Goal: Navigation & Orientation: Understand site structure

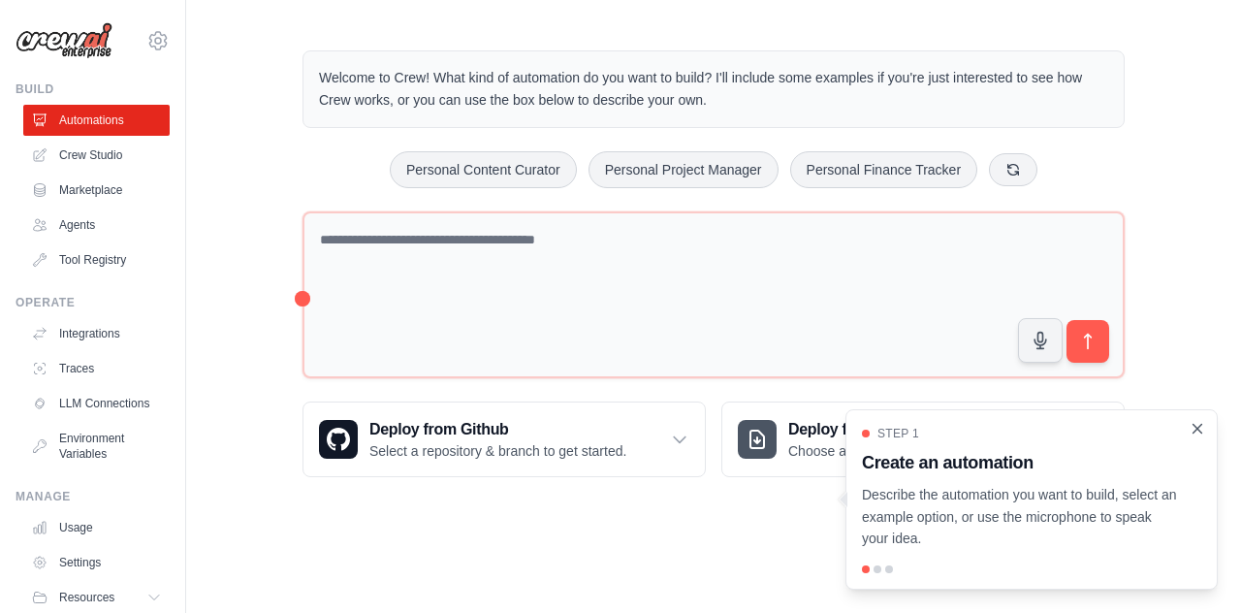
click at [1196, 433] on icon "Close walkthrough" at bounding box center [1197, 428] width 17 height 17
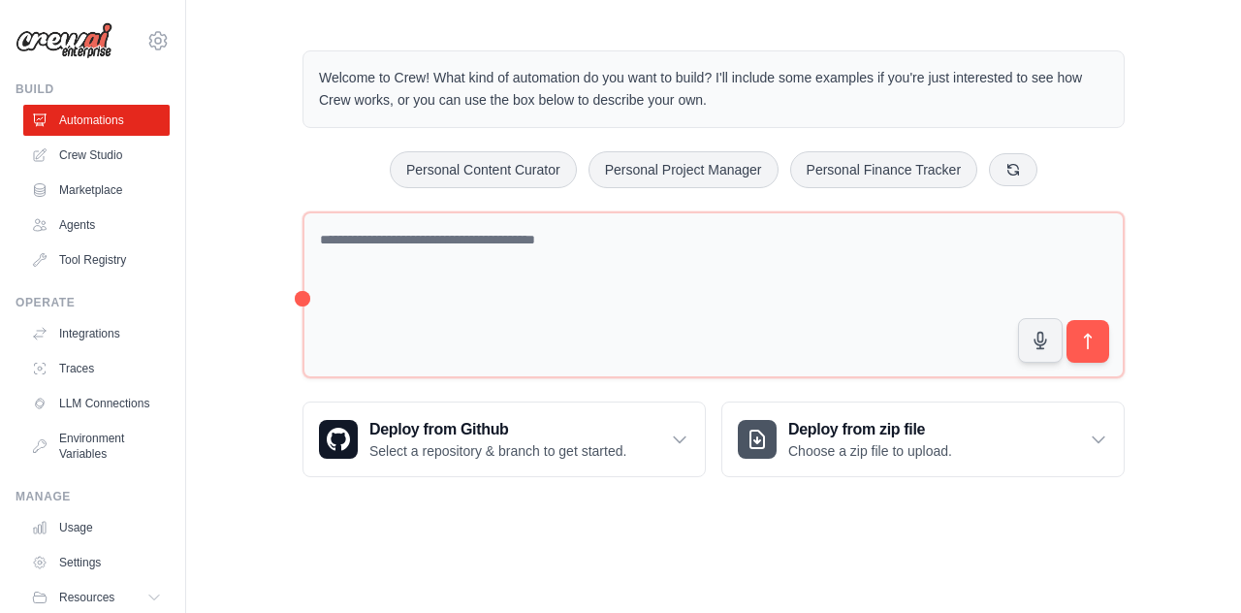
click at [268, 364] on div "Welcome to Crew! What kind of automation do you want to build? I'll include som…" at bounding box center [713, 263] width 1055 height 489
click at [84, 219] on link "Agents" at bounding box center [98, 224] width 146 height 31
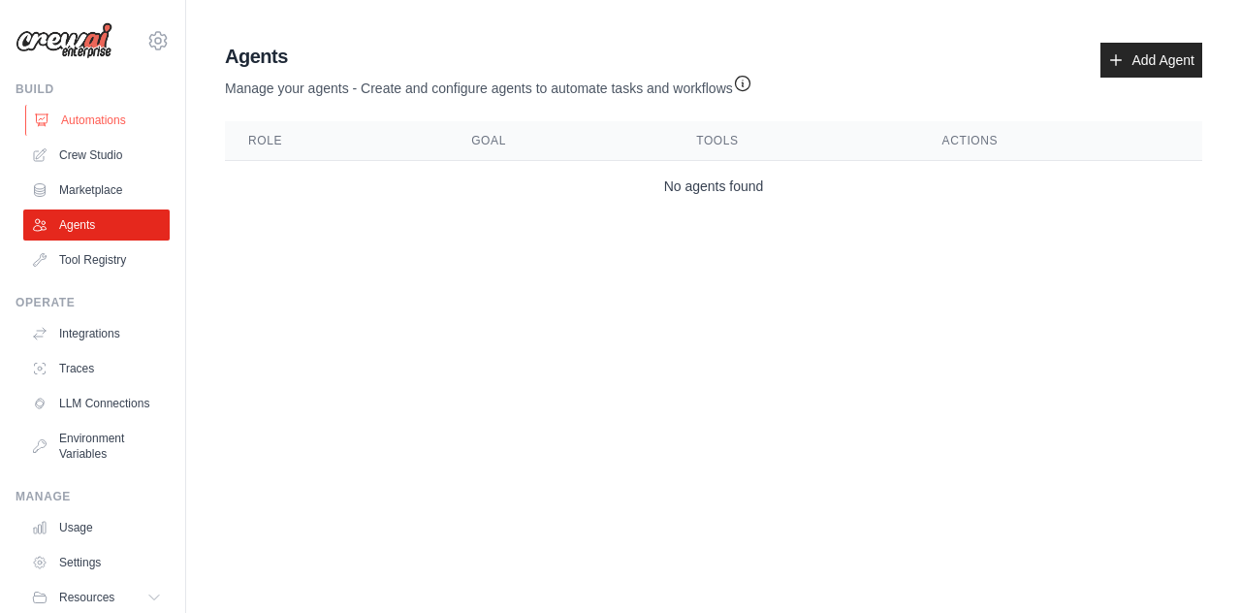
click at [118, 119] on link "Automations" at bounding box center [98, 120] width 146 height 31
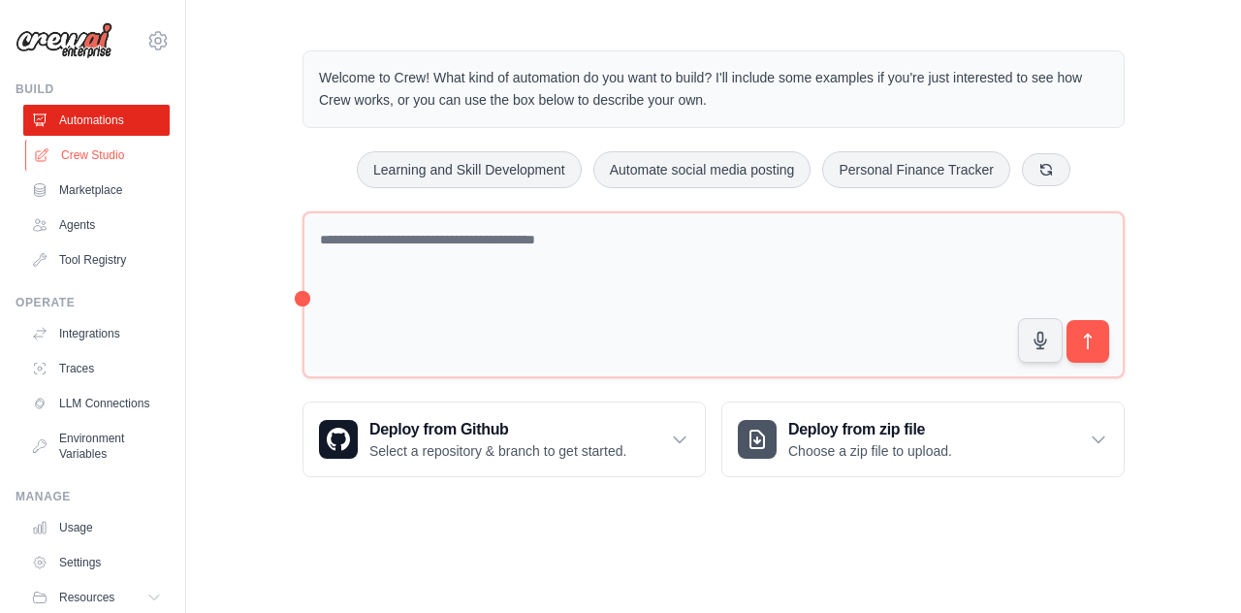
click at [87, 155] on link "Crew Studio" at bounding box center [98, 155] width 146 height 31
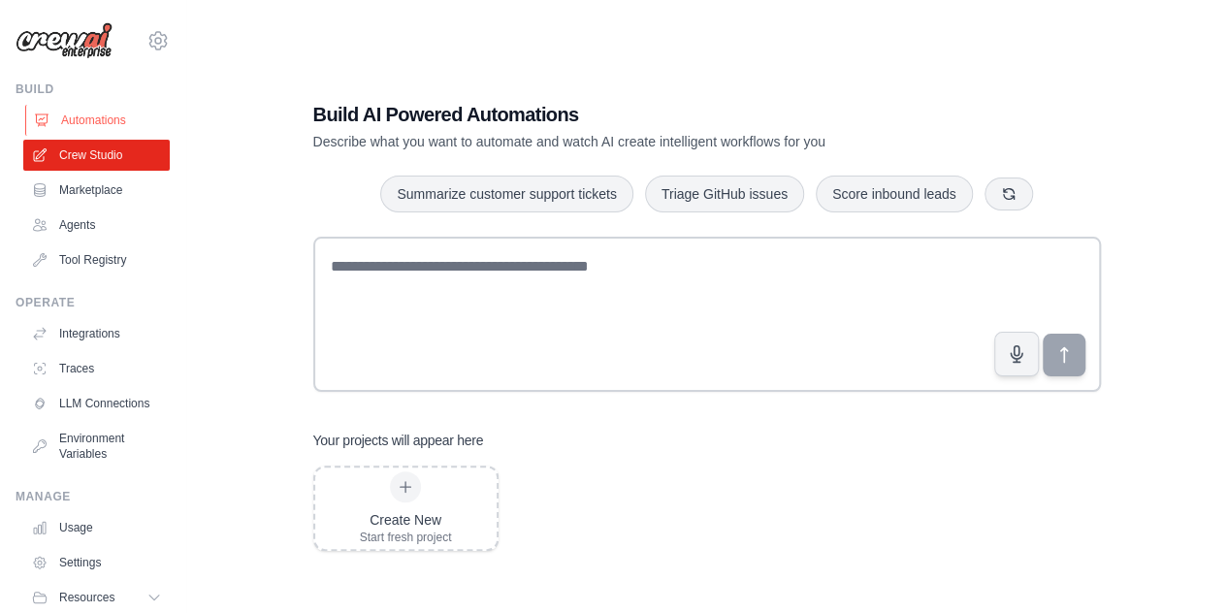
click at [81, 117] on link "Automations" at bounding box center [98, 120] width 146 height 31
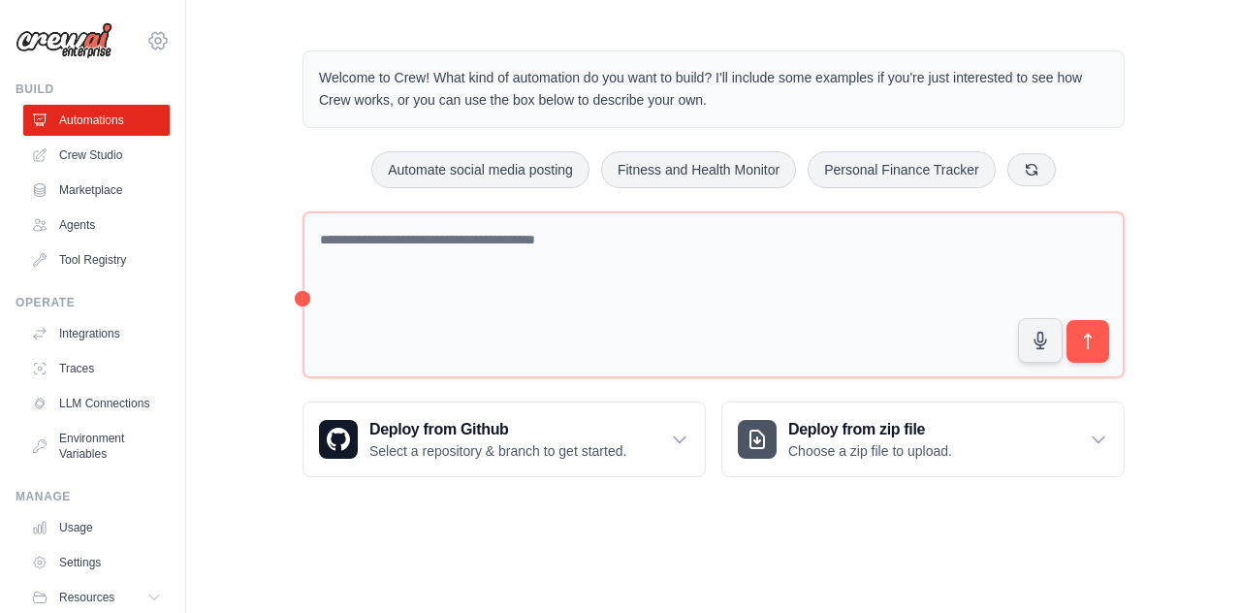
click at [146, 44] on icon at bounding box center [157, 40] width 23 height 23
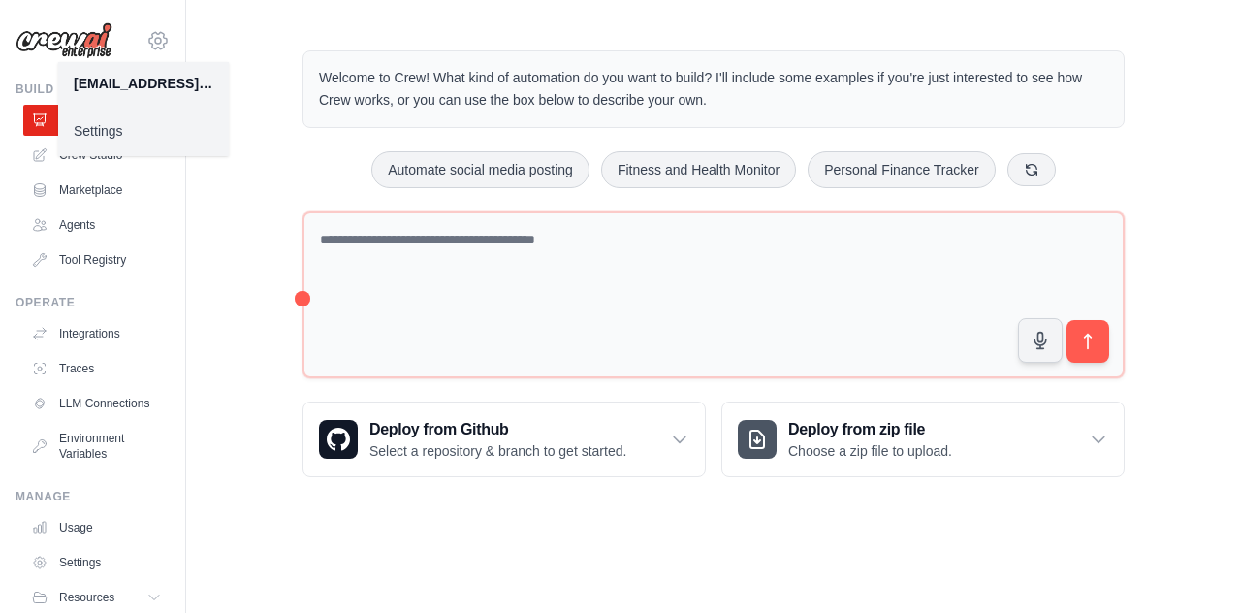
click at [146, 44] on icon at bounding box center [157, 40] width 23 height 23
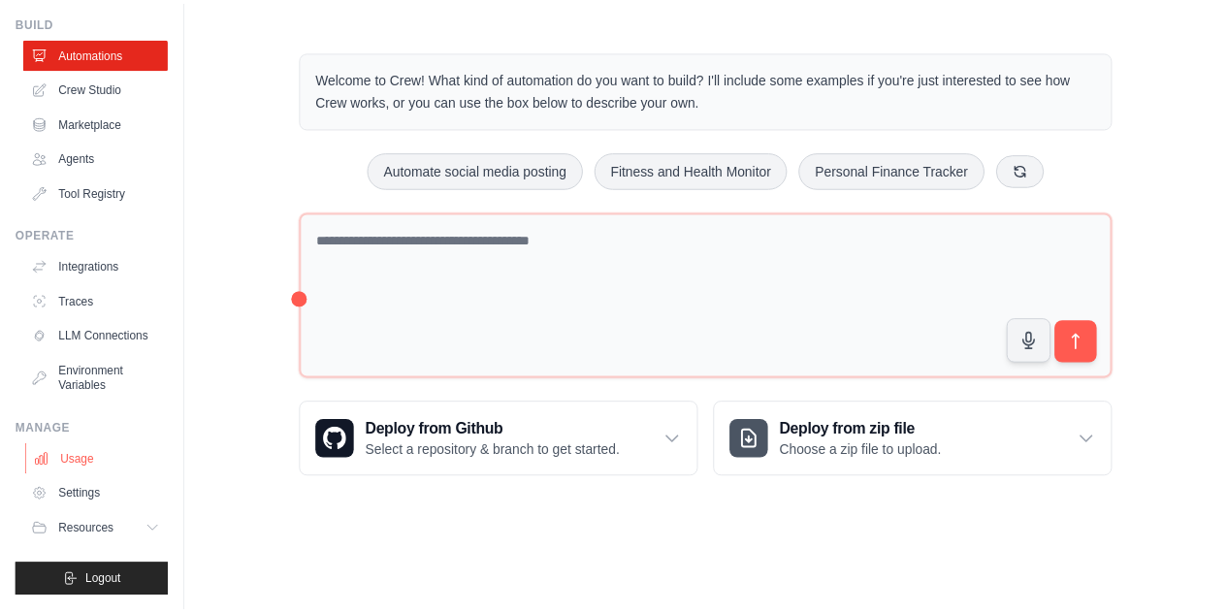
scroll to position [82, 0]
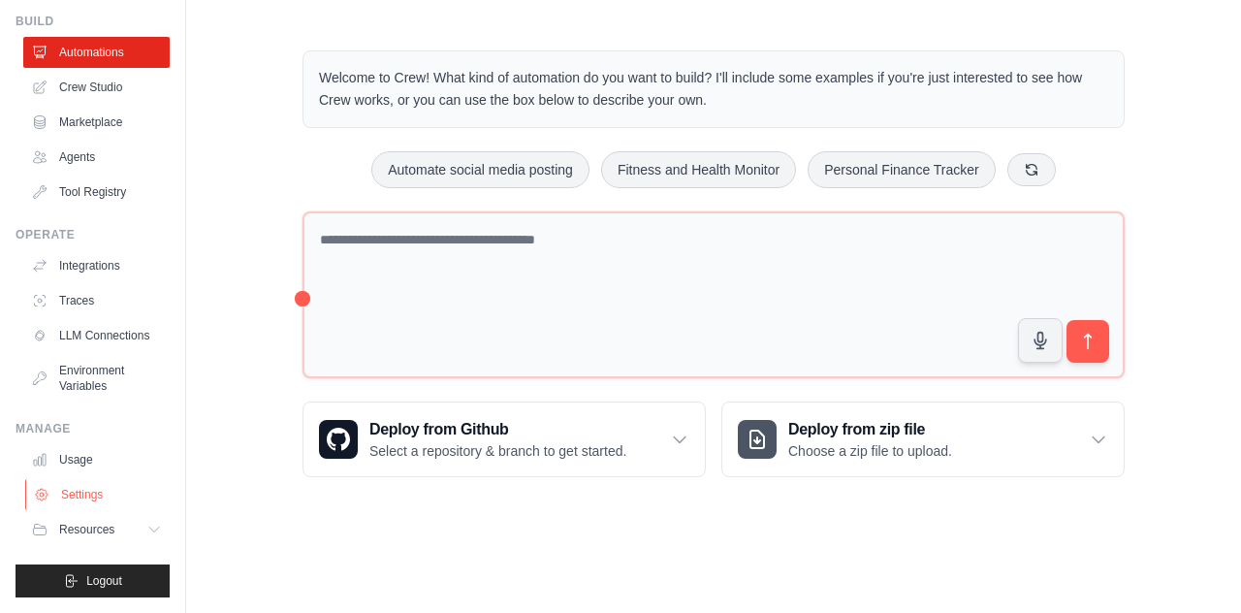
click at [107, 493] on link "Settings" at bounding box center [98, 494] width 146 height 31
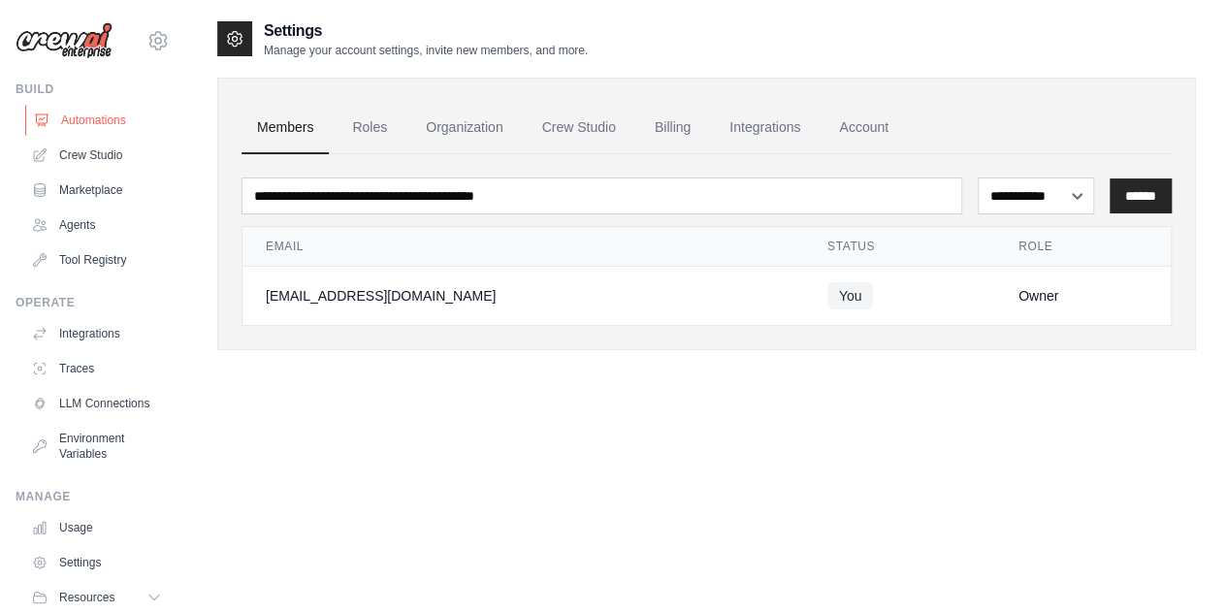
click at [89, 119] on link "Automations" at bounding box center [98, 120] width 146 height 31
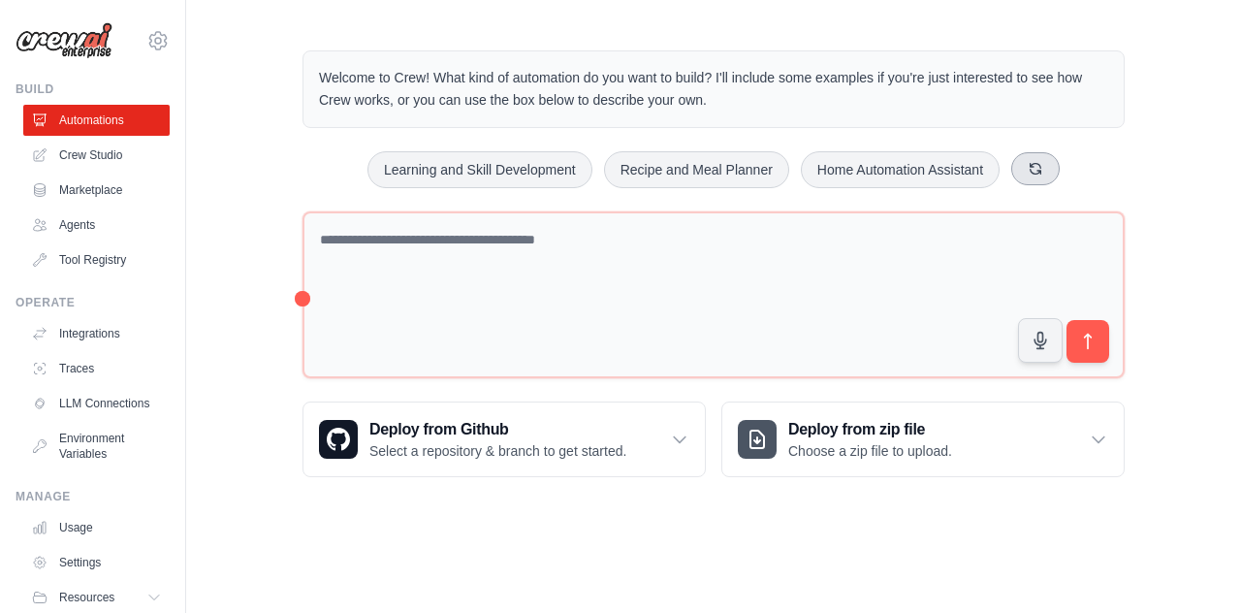
click at [1035, 163] on icon at bounding box center [1036, 169] width 16 height 16
click at [103, 469] on link "Environment Variables" at bounding box center [98, 446] width 146 height 47
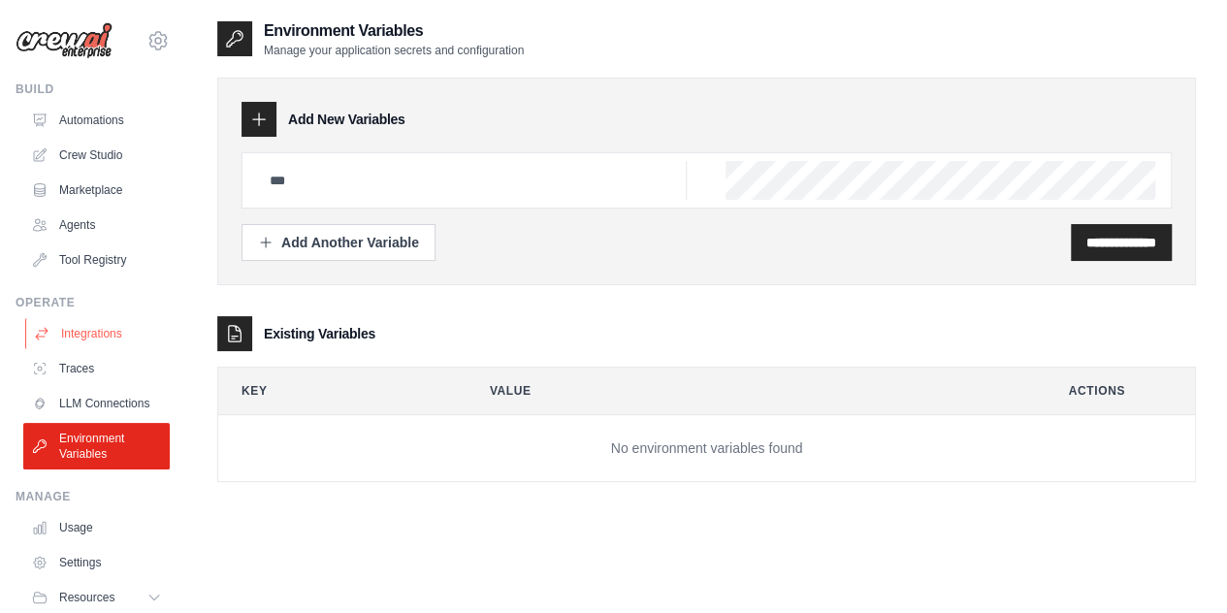
click at [105, 341] on link "Integrations" at bounding box center [98, 333] width 146 height 31
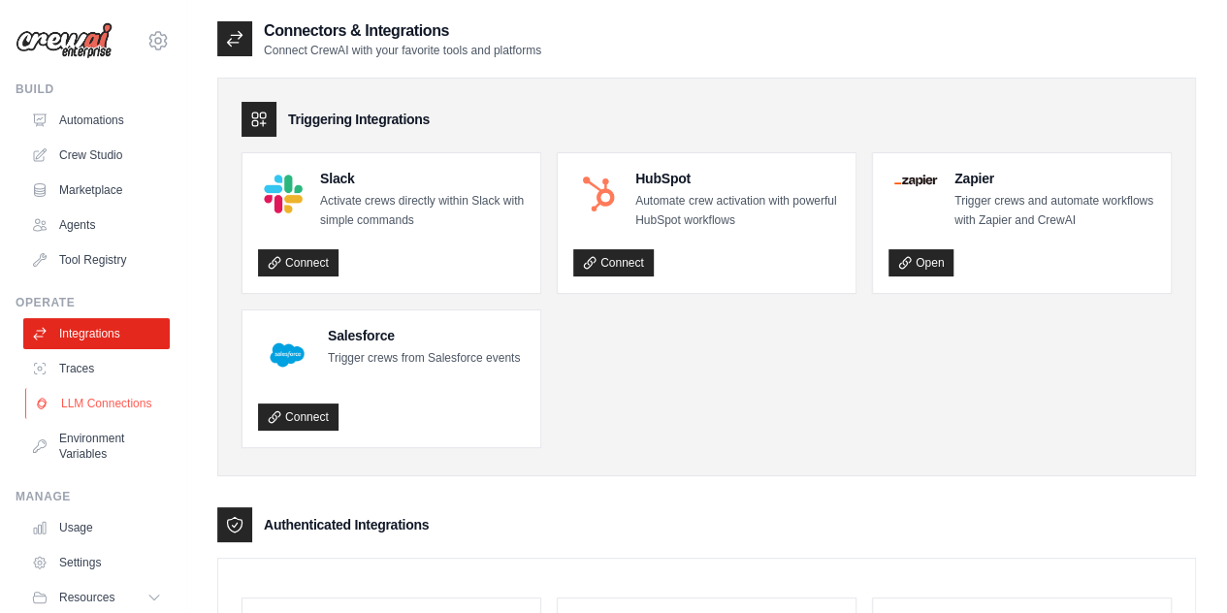
click at [105, 388] on link "LLM Connections" at bounding box center [98, 403] width 146 height 31
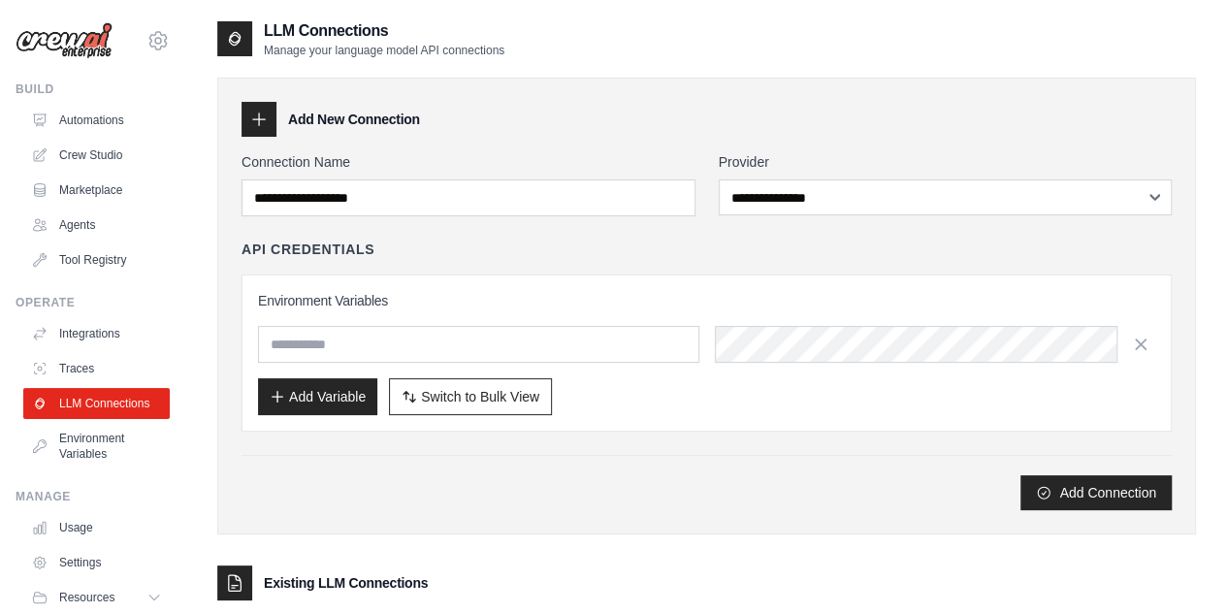
click at [105, 377] on link "Traces" at bounding box center [96, 368] width 146 height 31
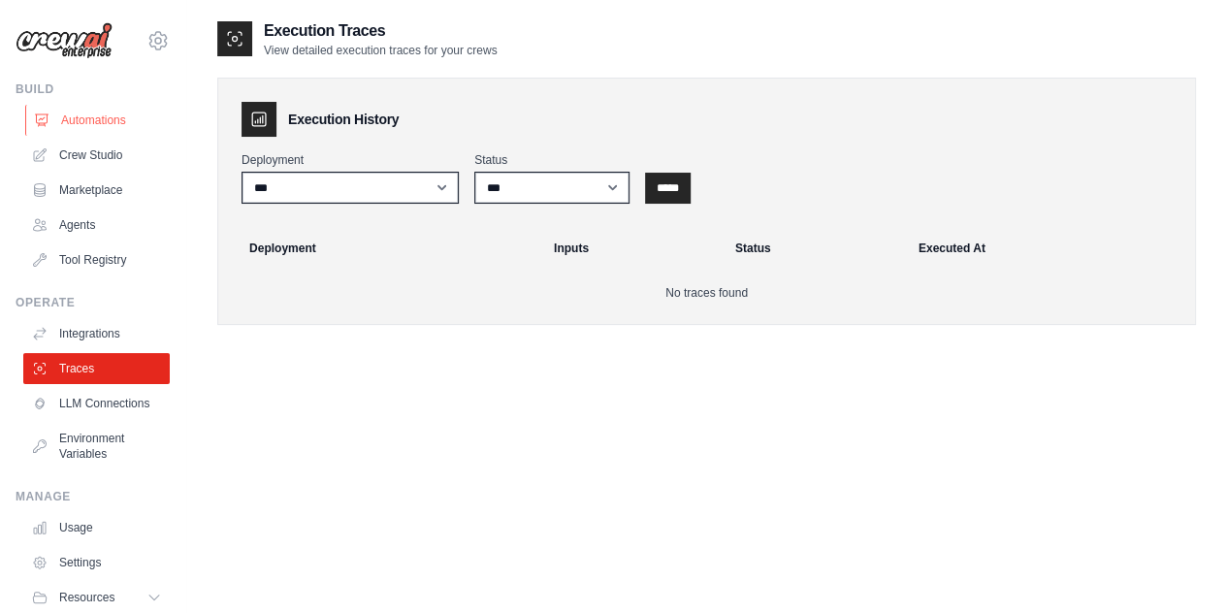
click at [91, 115] on link "Automations" at bounding box center [98, 120] width 146 height 31
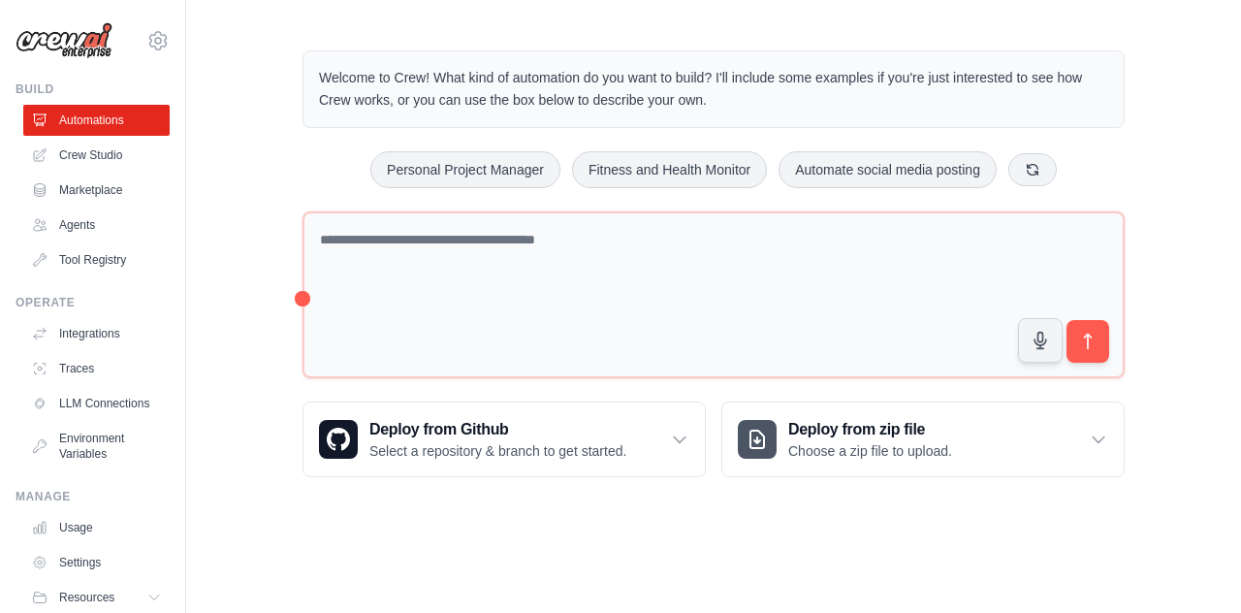
click at [99, 150] on link "Crew Studio" at bounding box center [96, 155] width 146 height 31
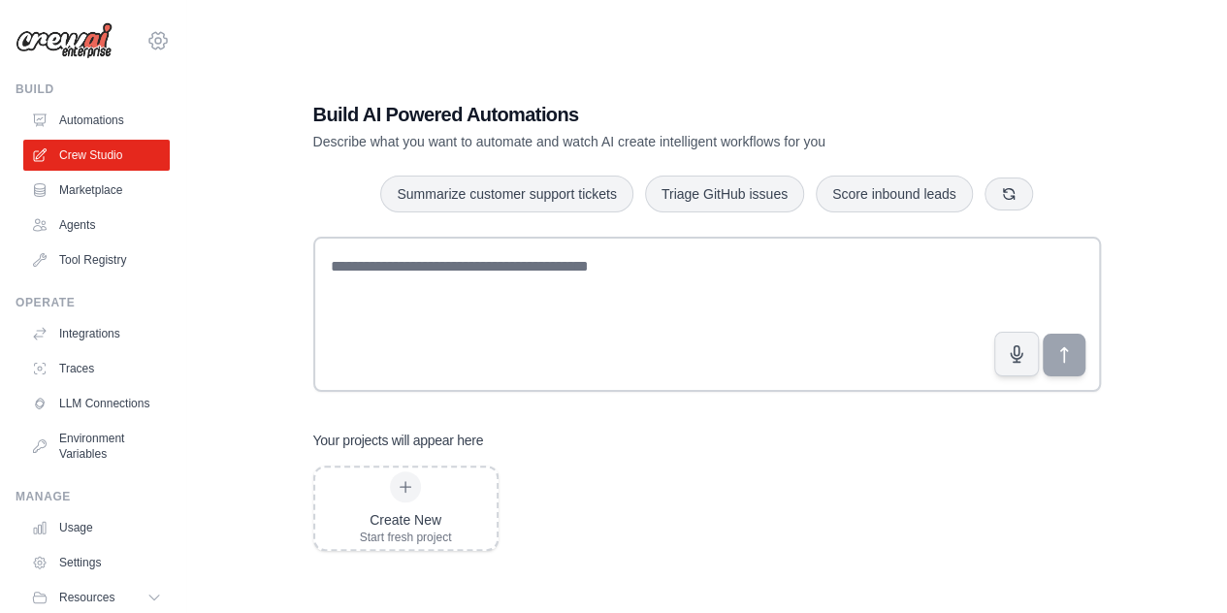
click at [146, 44] on icon at bounding box center [157, 40] width 23 height 23
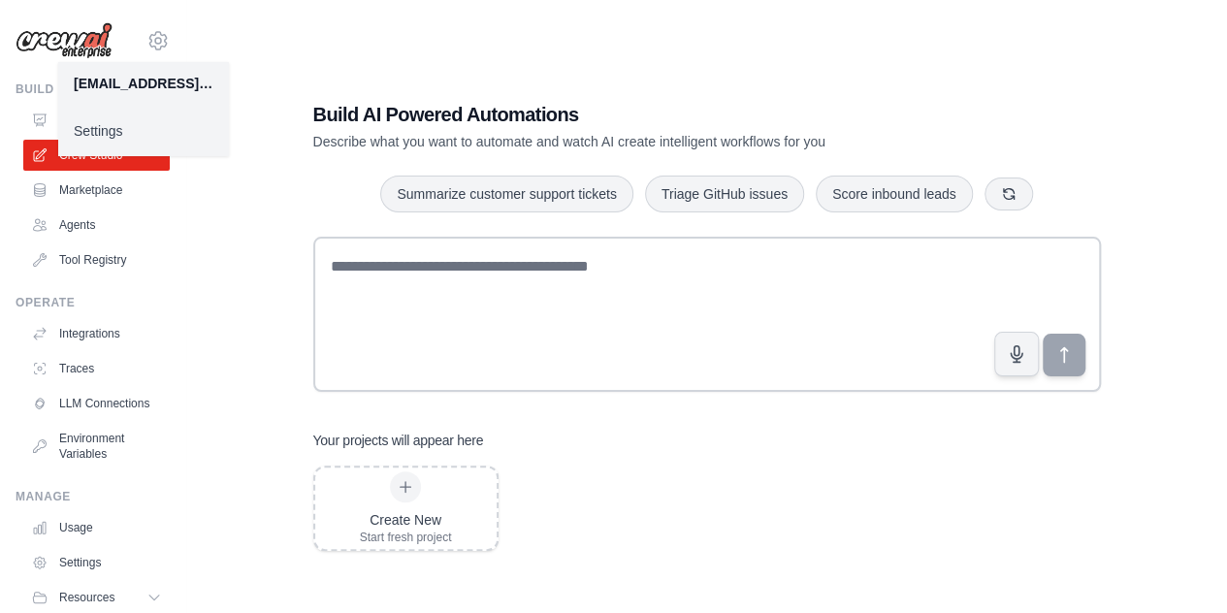
click at [96, 139] on link "Settings" at bounding box center [143, 130] width 171 height 35
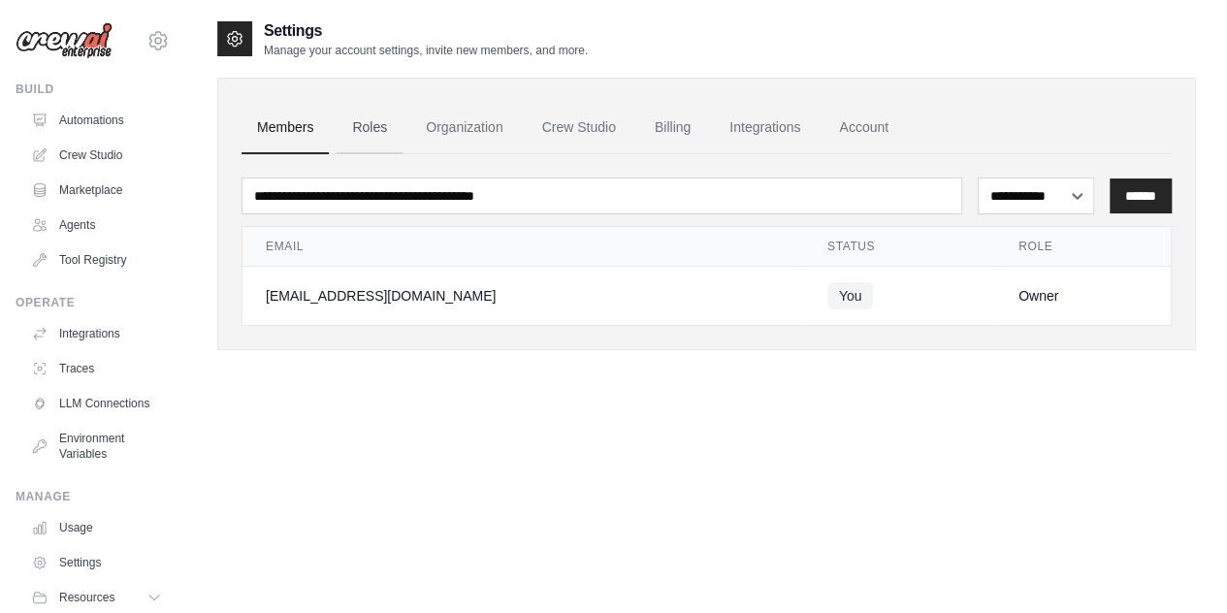
click at [376, 137] on link "Roles" at bounding box center [369, 128] width 66 height 52
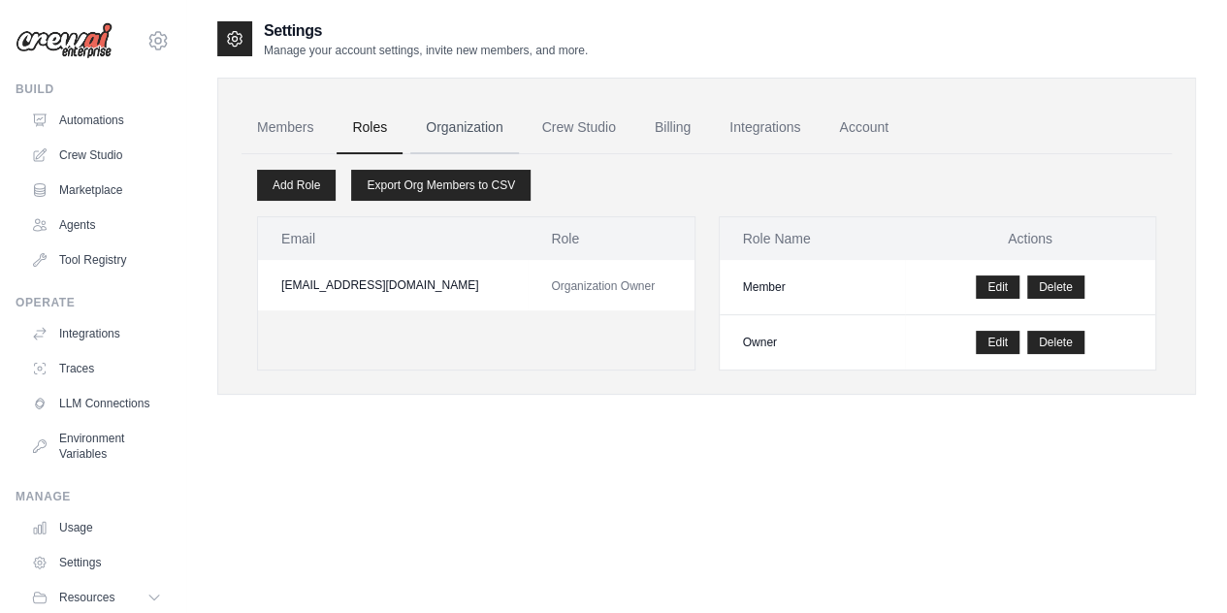
click at [461, 133] on link "Organization" at bounding box center [464, 128] width 108 height 52
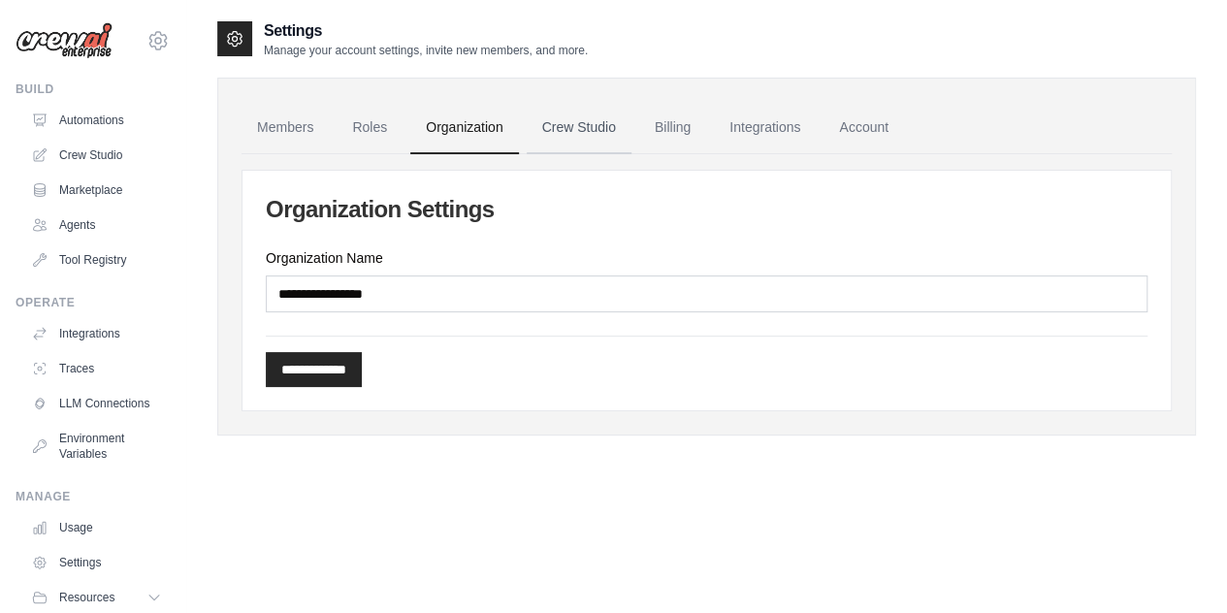
click at [565, 135] on link "Crew Studio" at bounding box center [579, 128] width 105 height 52
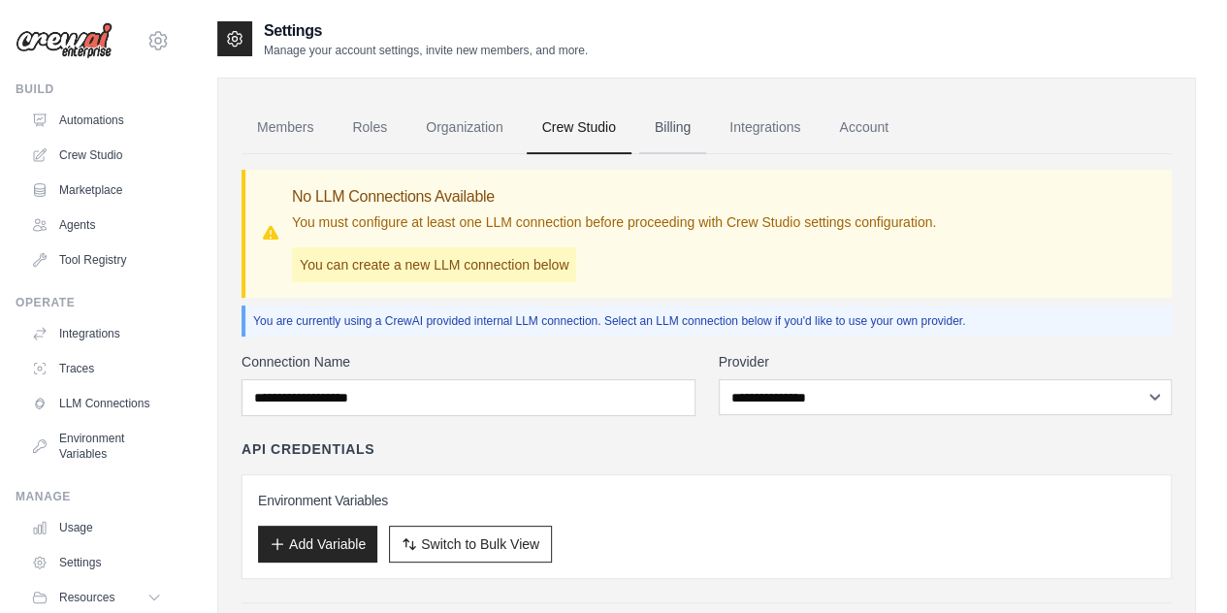
click at [678, 138] on link "Billing" at bounding box center [672, 128] width 67 height 52
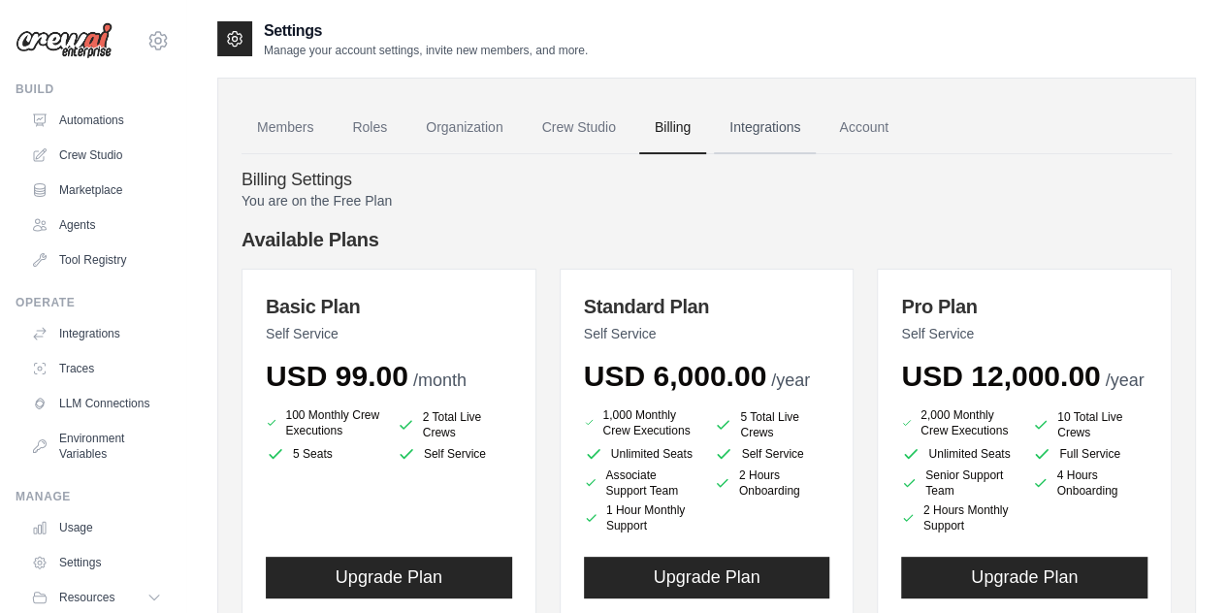
click at [753, 133] on link "Integrations" at bounding box center [765, 128] width 102 height 52
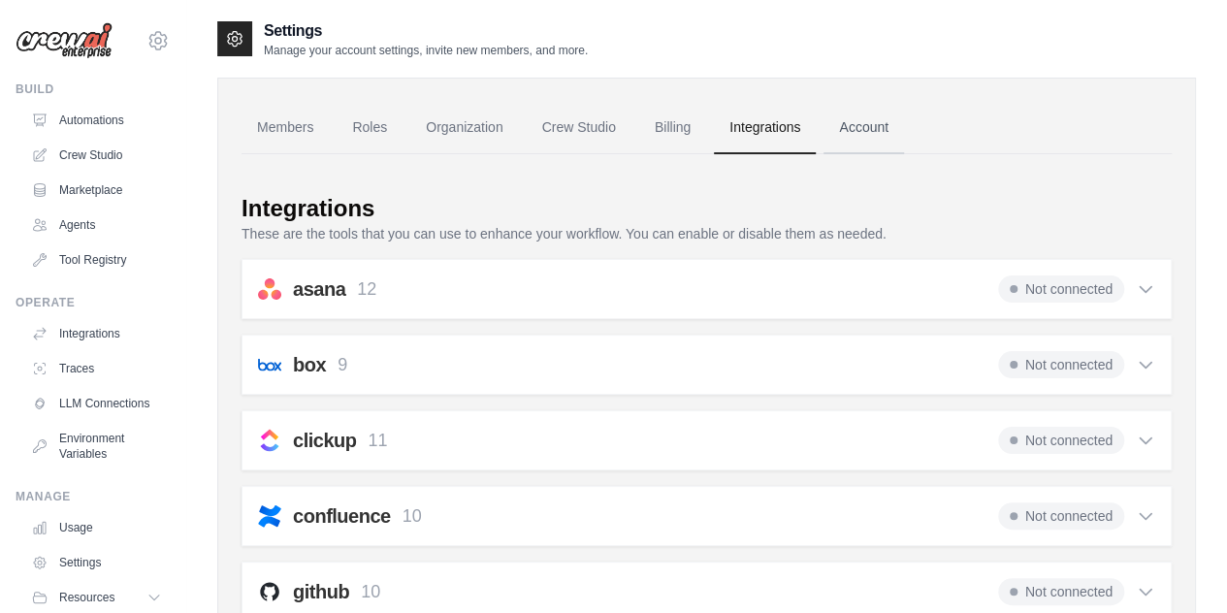
click at [858, 129] on link "Account" at bounding box center [863, 128] width 80 height 52
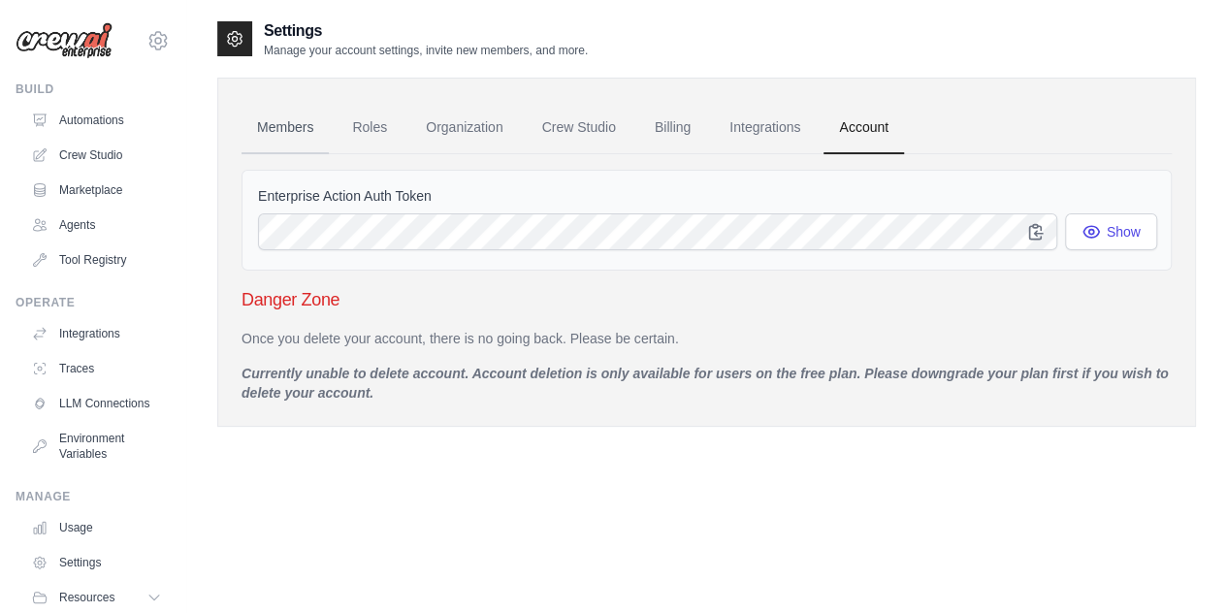
click at [284, 133] on link "Members" at bounding box center [284, 128] width 87 height 52
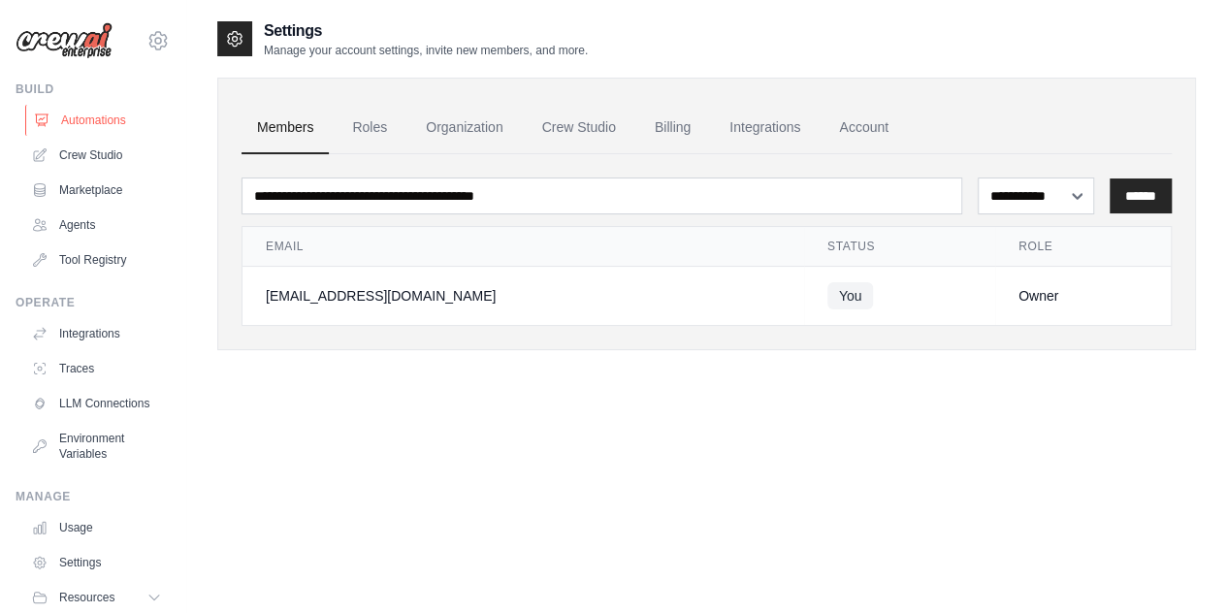
click at [101, 121] on link "Automations" at bounding box center [98, 120] width 146 height 31
